Goal: Book appointment/travel/reservation

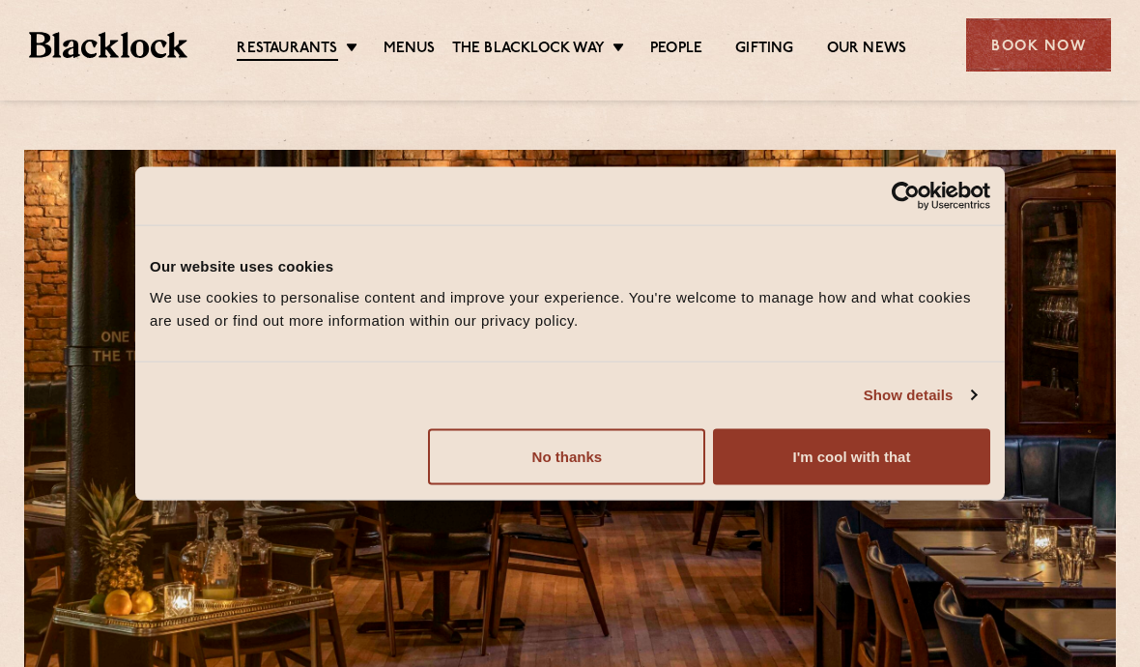
click at [934, 463] on button "I'm cool with that" at bounding box center [851, 456] width 277 height 56
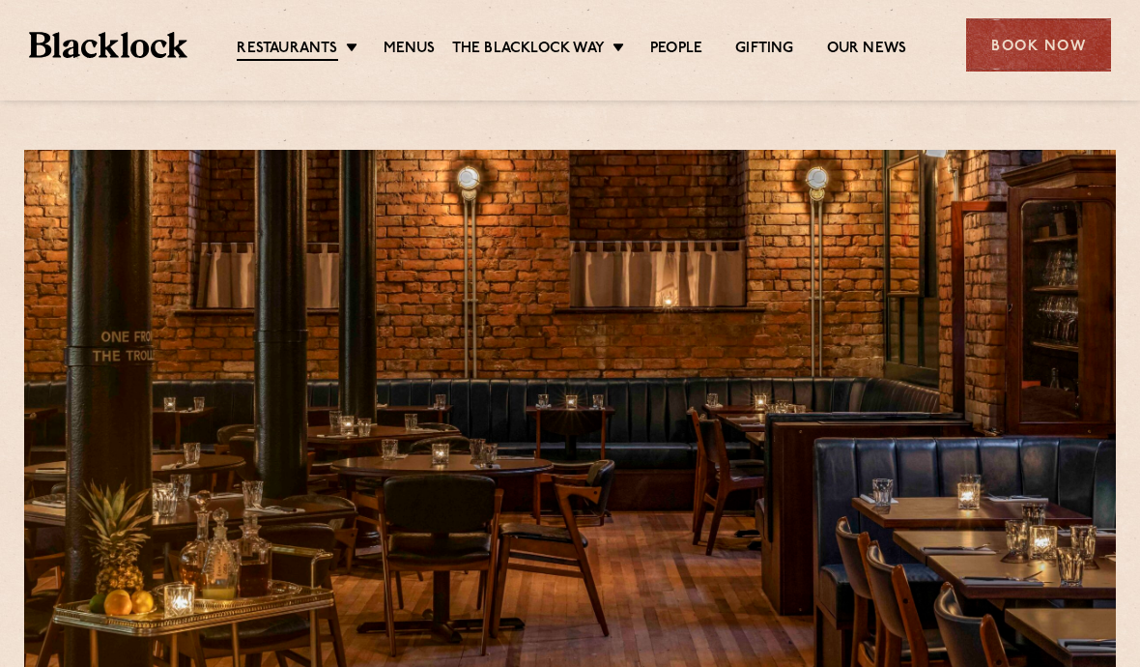
click at [1048, 54] on div "Book Now" at bounding box center [1038, 44] width 145 height 53
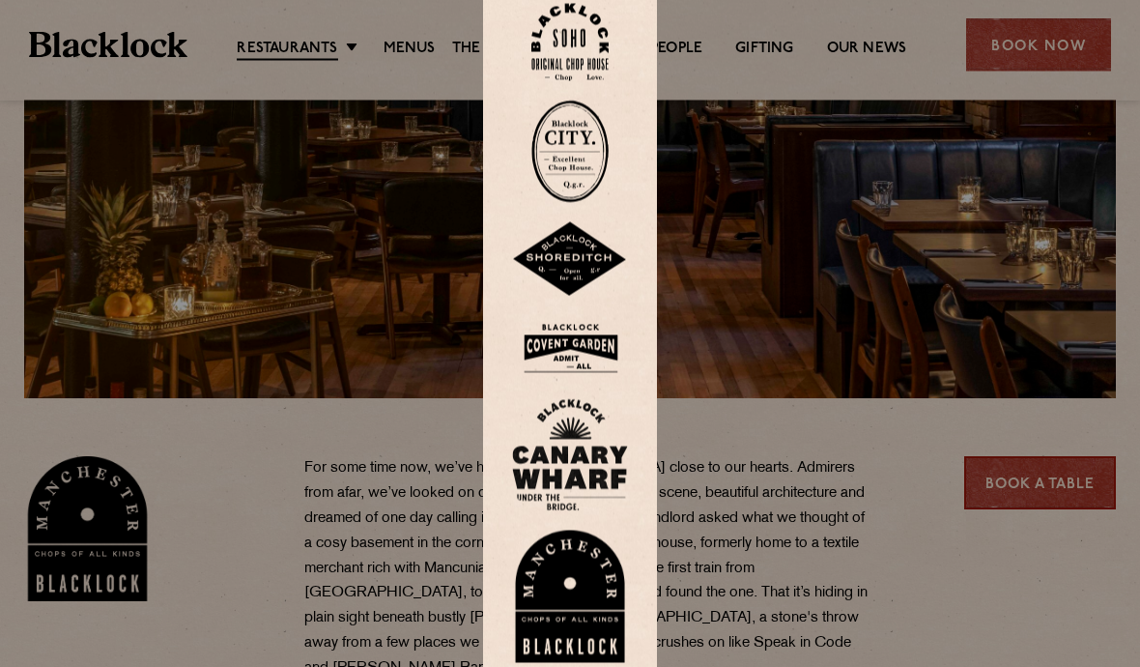
scroll to position [298, 0]
click at [558, 644] on img at bounding box center [570, 596] width 116 height 133
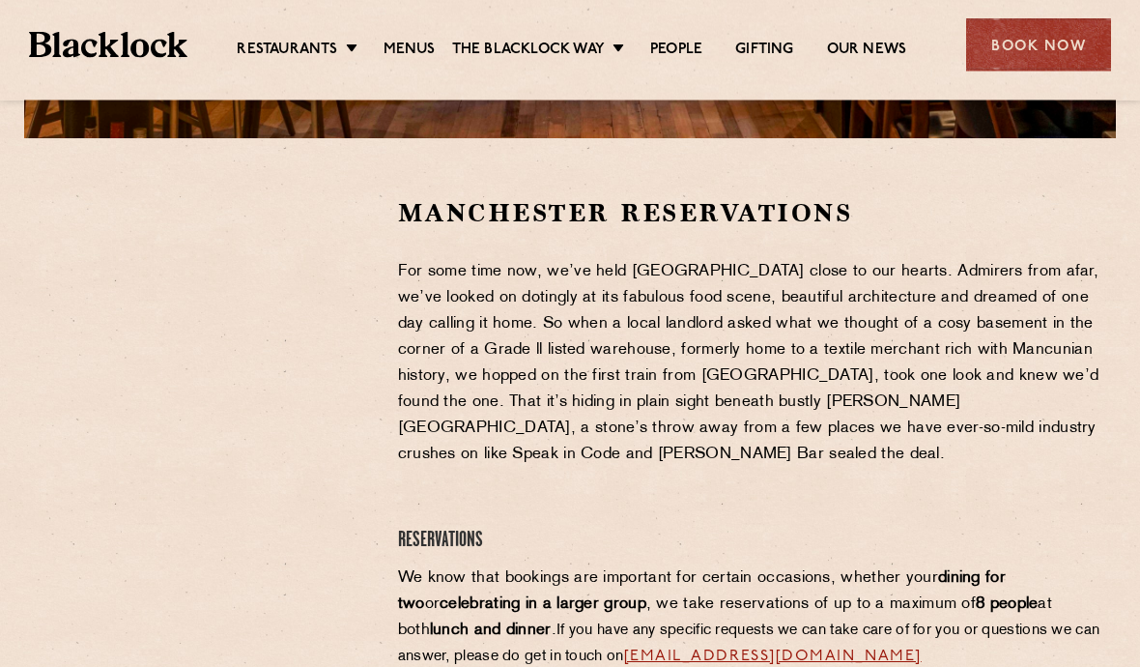
scroll to position [560, 0]
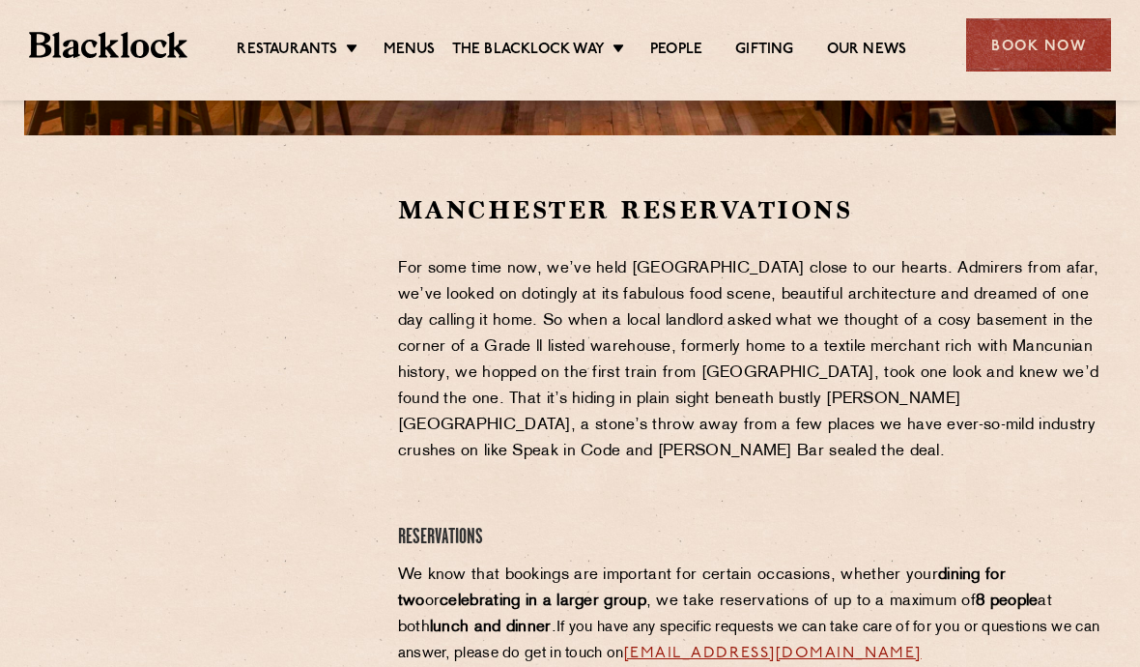
click at [391, 46] on link "Menus" at bounding box center [409, 50] width 52 height 19
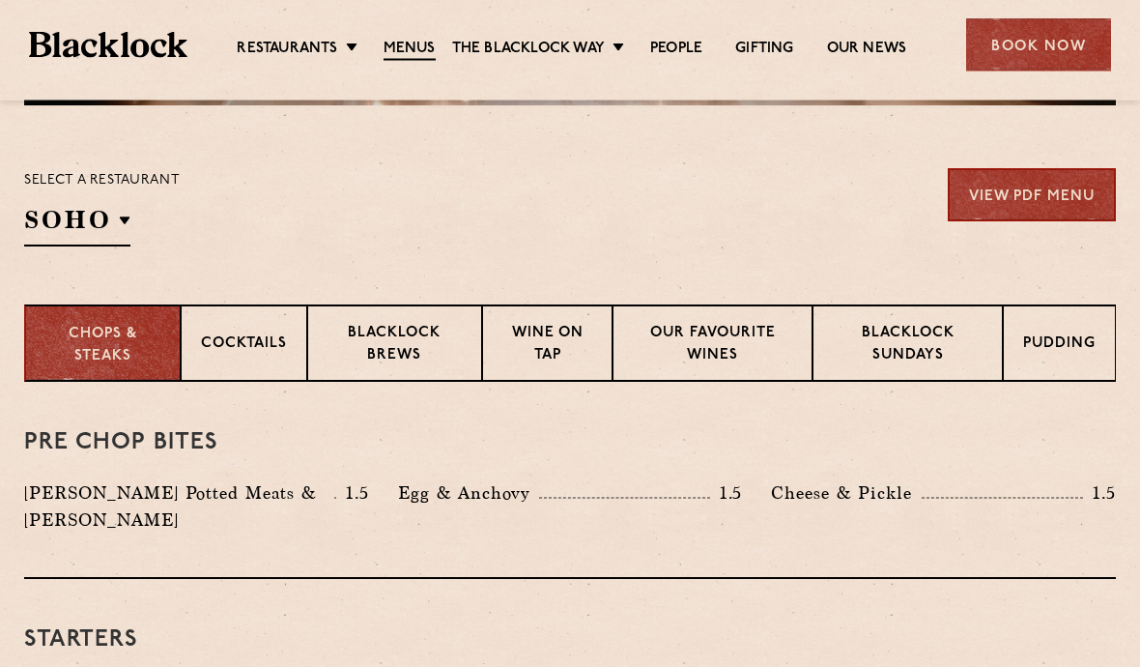
scroll to position [590, 0]
click at [945, 327] on p "Blacklock Sundays" at bounding box center [908, 345] width 150 height 45
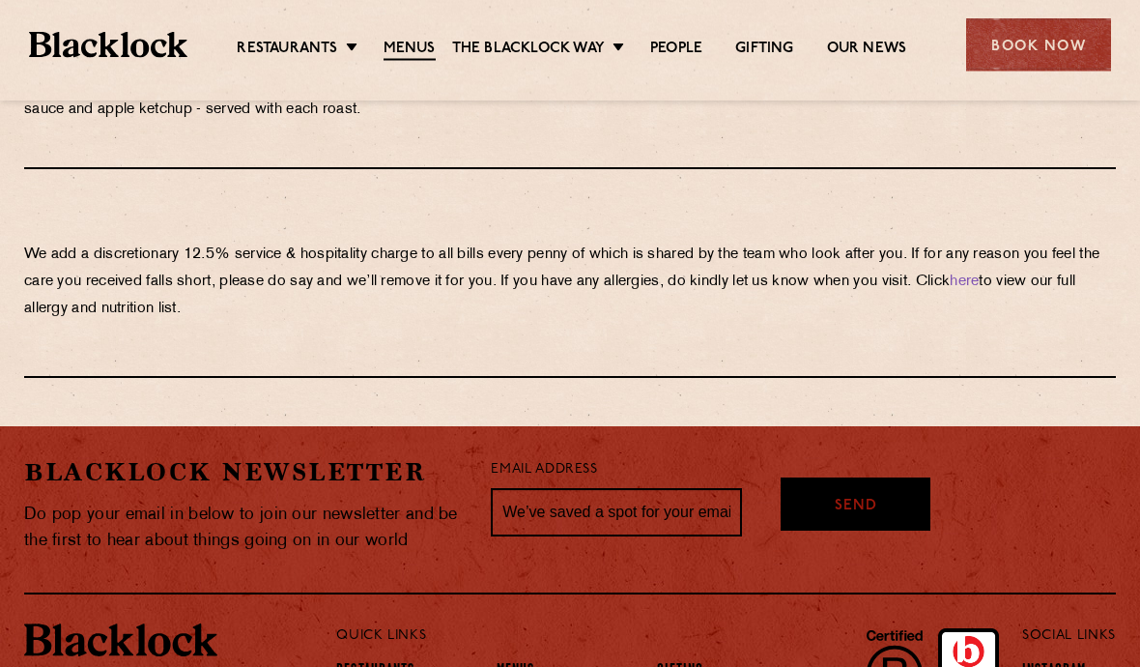
scroll to position [2283, 0]
